Goal: Information Seeking & Learning: Learn about a topic

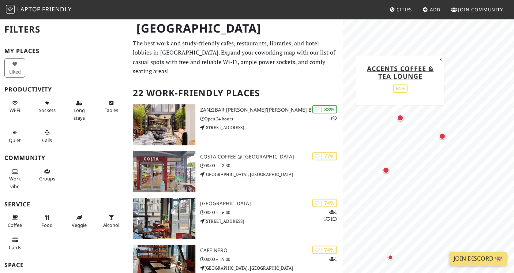
click at [399, 118] on div "Map marker" at bounding box center [400, 117] width 7 height 7
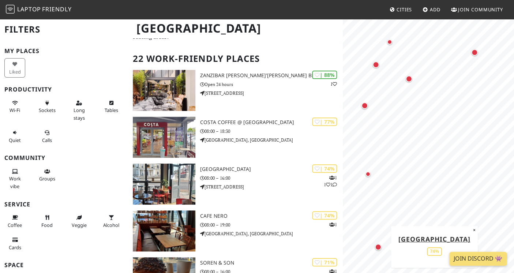
drag, startPoint x: 378, startPoint y: 238, endPoint x: 383, endPoint y: 252, distance: 14.0
click at [383, 252] on div "Map marker" at bounding box center [378, 247] width 10 height 10
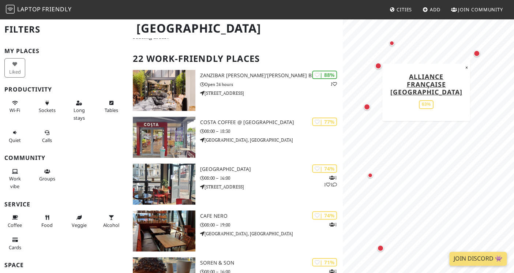
click at [479, 56] on div "Map marker" at bounding box center [477, 54] width 10 height 10
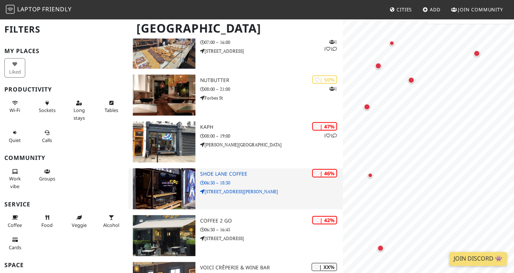
scroll to position [666, 0]
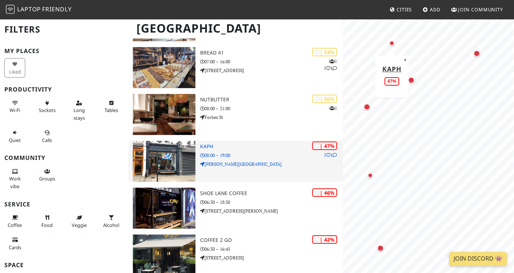
click at [210, 143] on h3 "Kaph" at bounding box center [271, 146] width 143 height 6
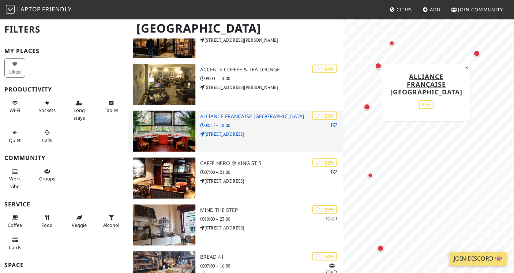
scroll to position [460, 0]
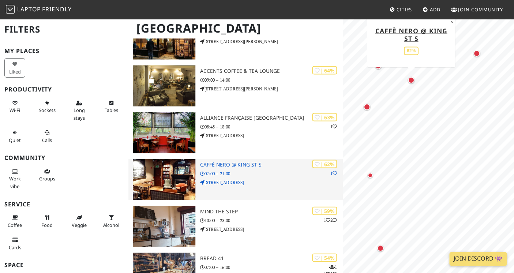
click at [248, 161] on h3 "Caffè Nero @ King St S" at bounding box center [271, 164] width 143 height 6
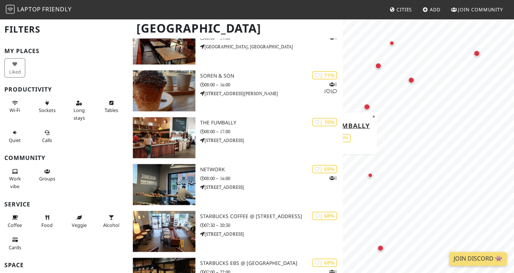
scroll to position [220, 0]
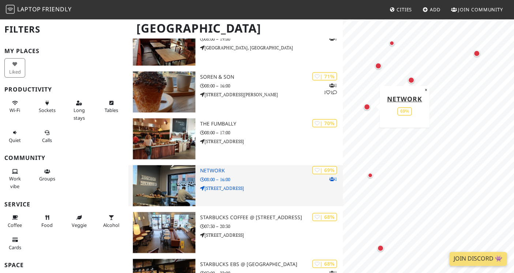
click at [210, 167] on h3 "Network" at bounding box center [271, 170] width 143 height 6
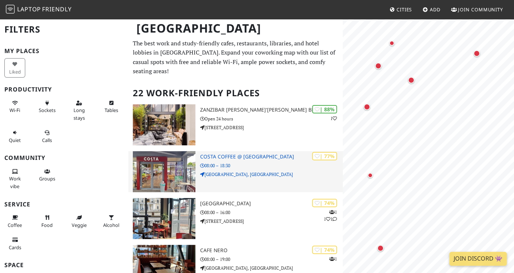
scroll to position [0, 0]
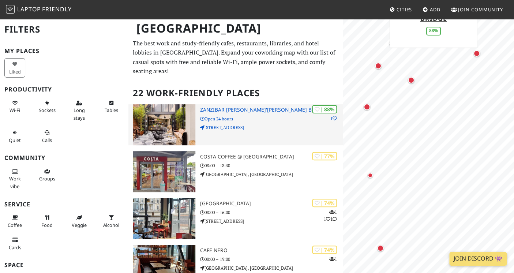
click at [247, 107] on h3 "Zanzibar [PERSON_NAME]'[PERSON_NAME] Bridge" at bounding box center [271, 110] width 143 height 6
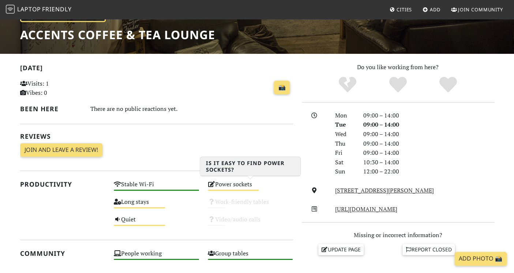
scroll to position [117, 0]
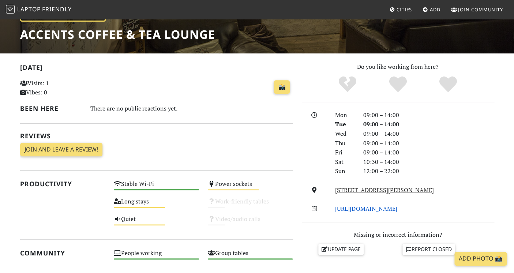
click at [364, 209] on link "https://accentslounge.wordpress.com/" at bounding box center [366, 208] width 62 height 8
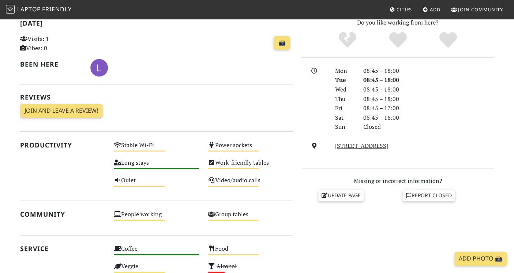
scroll to position [187, 0]
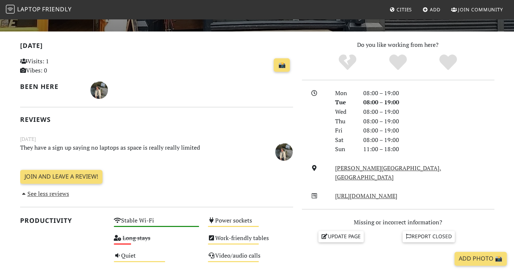
scroll to position [139, 0]
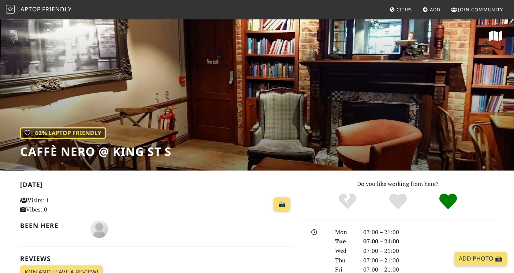
drag, startPoint x: 241, startPoint y: 117, endPoint x: 133, endPoint y: 115, distance: 107.9
click at [133, 115] on div "| 62% Laptop Friendly Caffè Nero @ King St S" at bounding box center [257, 94] width 514 height 152
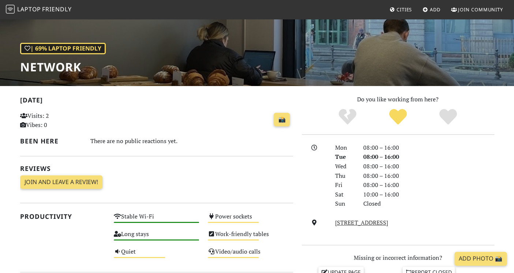
scroll to position [123, 0]
